Goal: Task Accomplishment & Management: Use online tool/utility

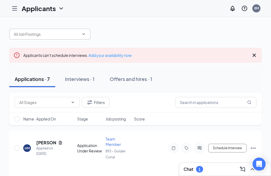
click at [48, 37] on input "text" at bounding box center [46, 34] width 65 height 6
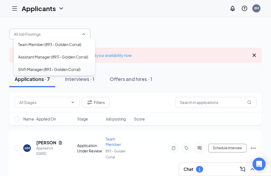
click at [38, 69] on div "Shift Manager (893 - Golden Corral)" at bounding box center [49, 69] width 62 height 6
type input "Shift Manager (893 - Golden Corral)"
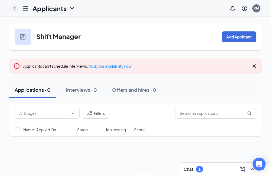
click at [16, 8] on icon "ChevronLeft" at bounding box center [14, 8] width 6 height 6
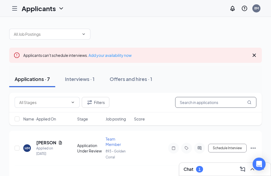
click at [202, 101] on input "text" at bounding box center [215, 102] width 81 height 11
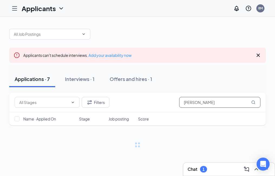
type input "[PERSON_NAME]"
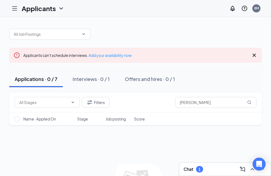
click at [14, 8] on icon "Hamburger" at bounding box center [14, 8] width 6 height 6
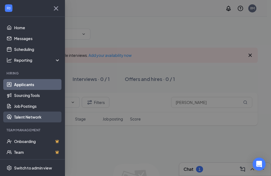
click at [24, 115] on link "Talent Network" at bounding box center [37, 116] width 46 height 11
